Goal: Task Accomplishment & Management: Manage account settings

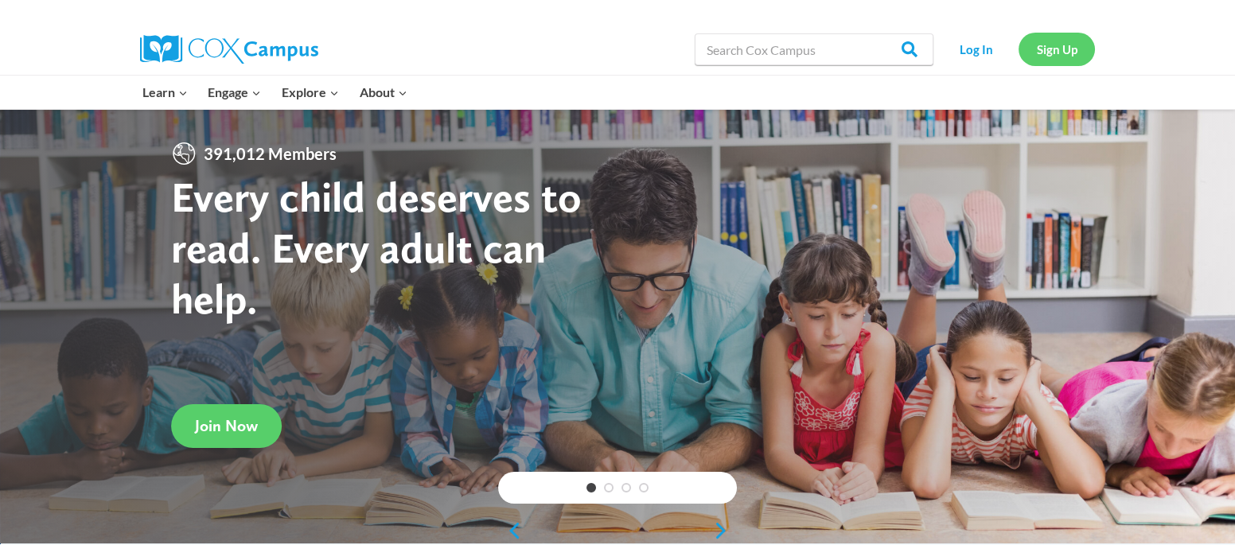
click at [1063, 62] on link "Sign Up" at bounding box center [1056, 49] width 76 height 33
click at [957, 57] on link "Log In" at bounding box center [975, 49] width 69 height 33
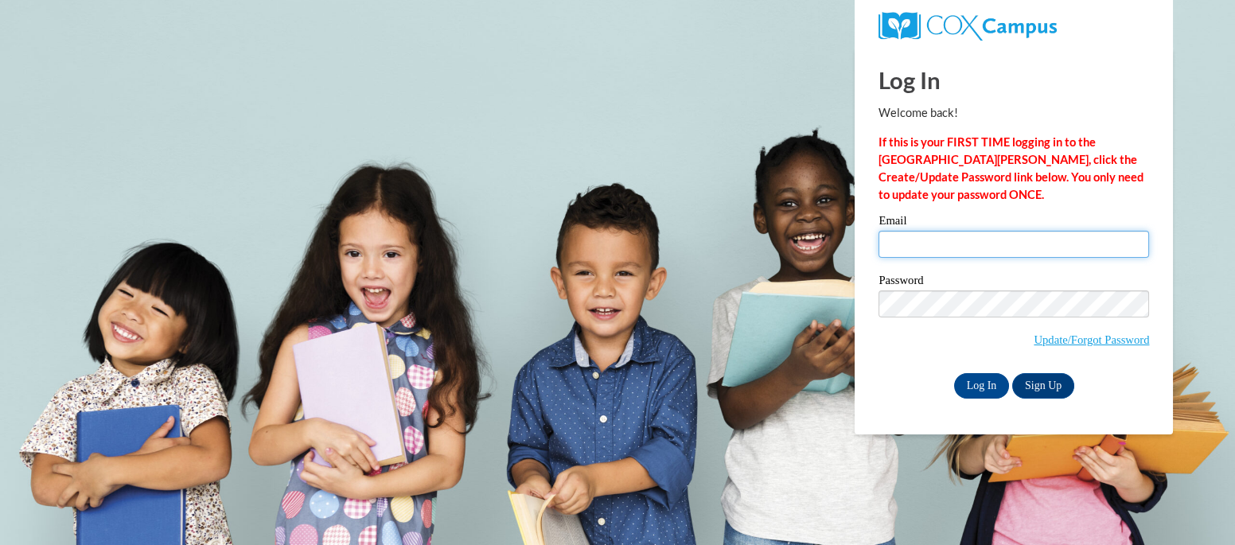
click at [925, 232] on input "Email" at bounding box center [1013, 244] width 270 height 27
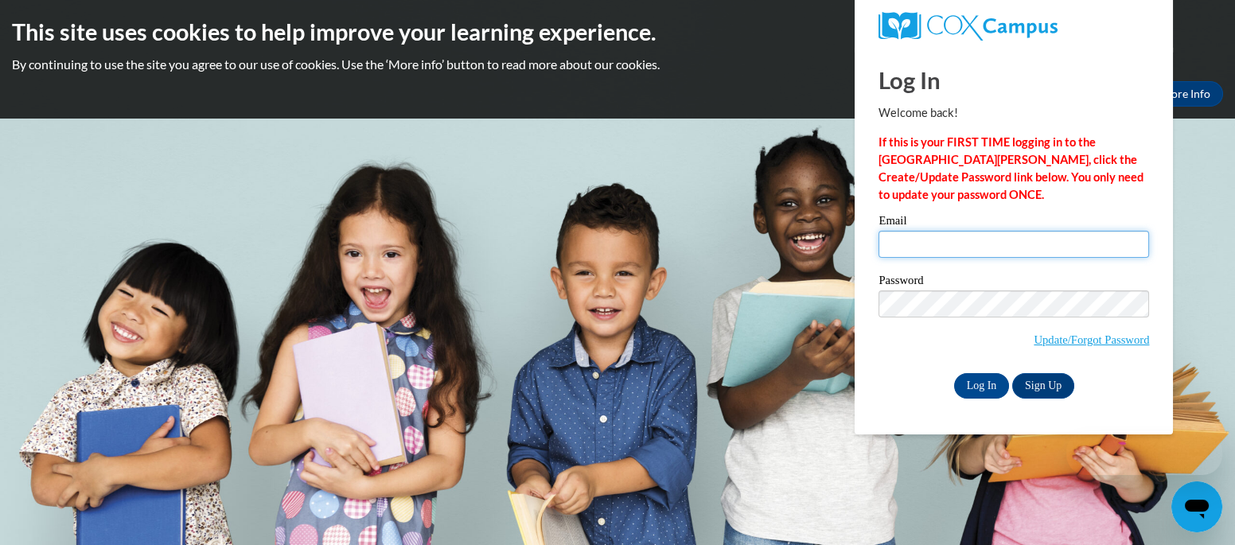
type input "[EMAIL_ADDRESS][DOMAIN_NAME]"
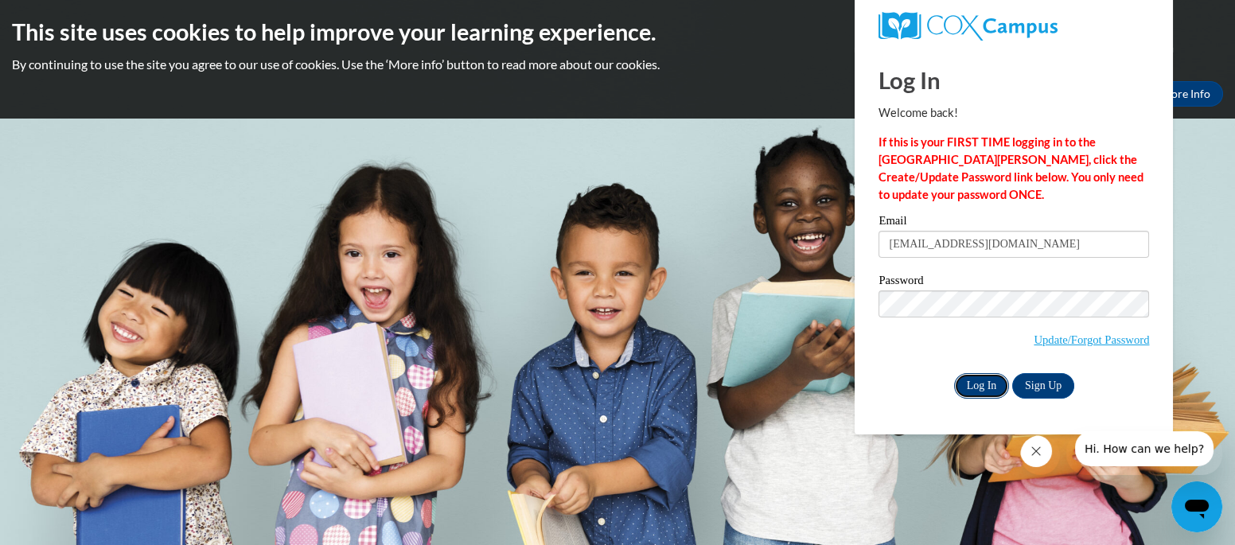
click at [978, 391] on input "Log In" at bounding box center [982, 385] width 56 height 25
click at [972, 338] on span "Update/Forgot Password" at bounding box center [1013, 323] width 270 height 66
click at [968, 383] on input "Log In" at bounding box center [982, 385] width 56 height 25
click at [954, 373] on input "Log In" at bounding box center [982, 385] width 56 height 25
